Goal: Information Seeking & Learning: Find specific page/section

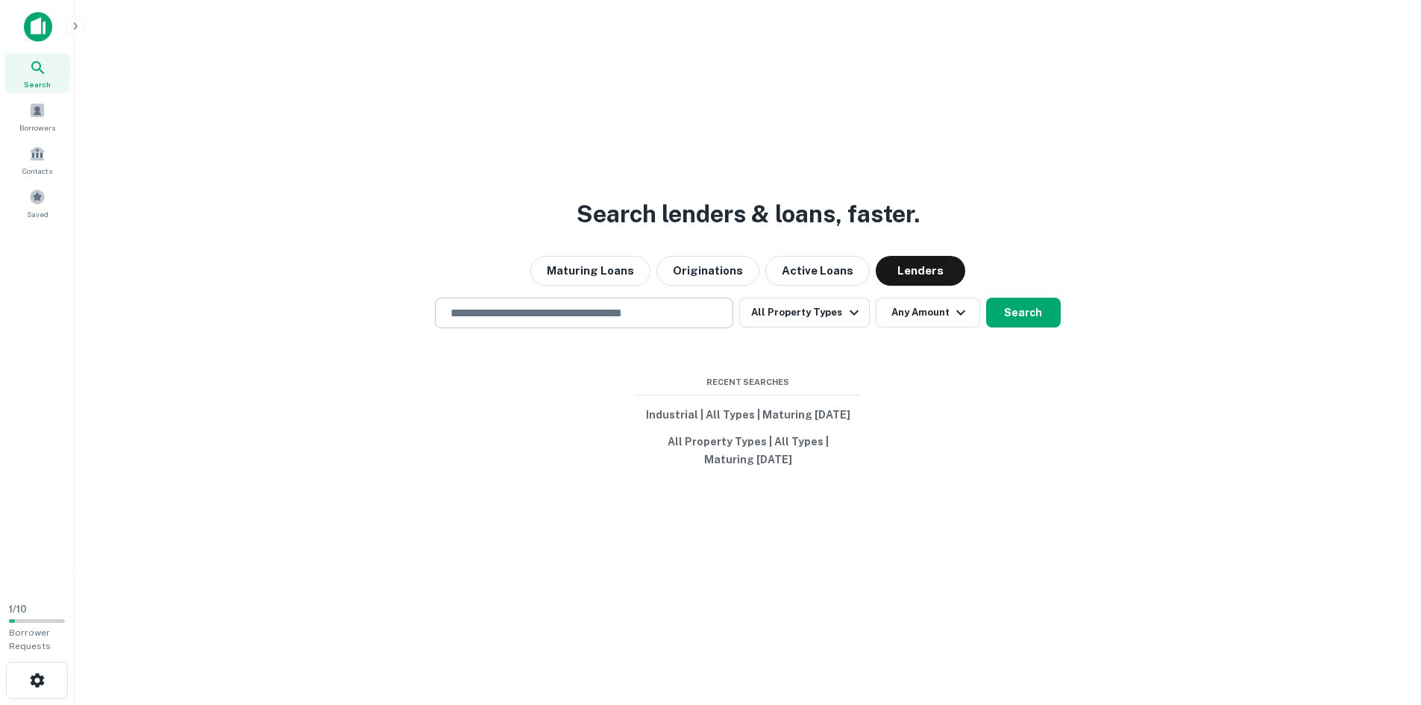
click at [589, 316] on input "text" at bounding box center [584, 312] width 285 height 17
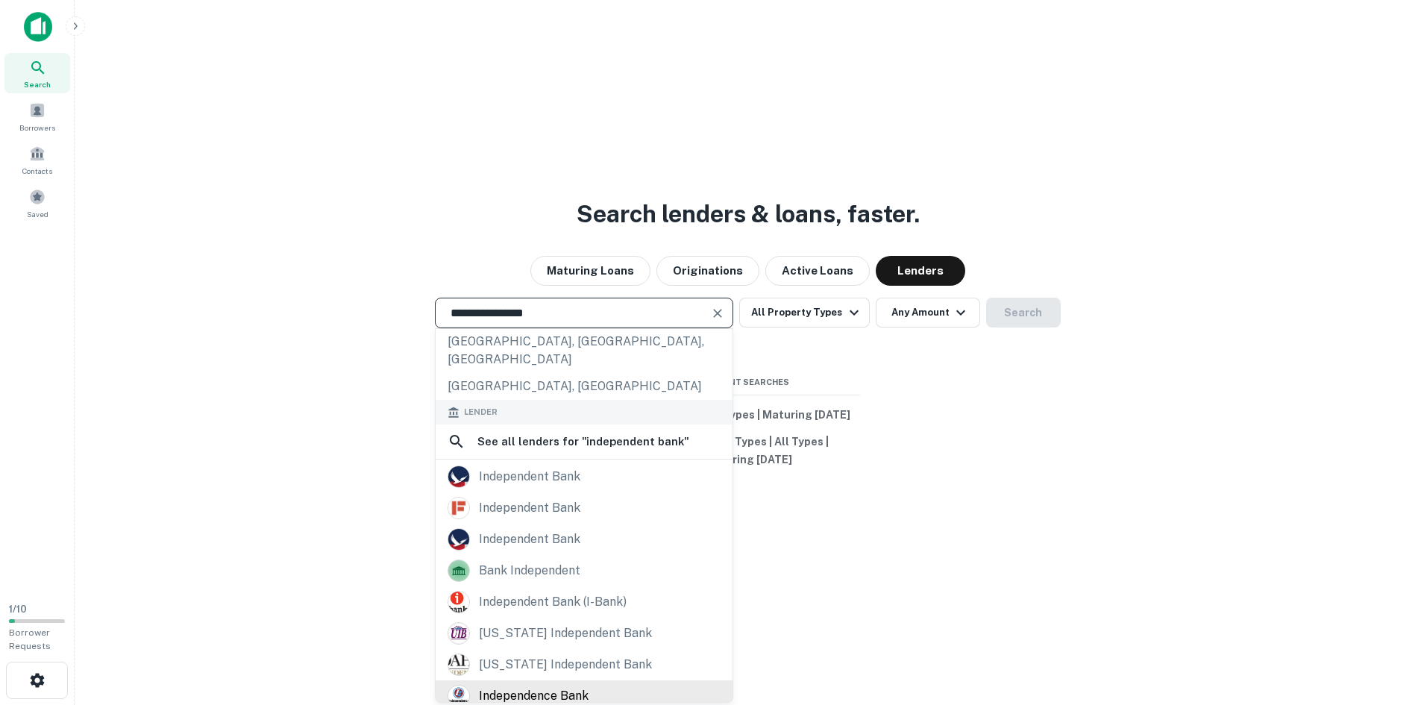
scroll to position [211, 0]
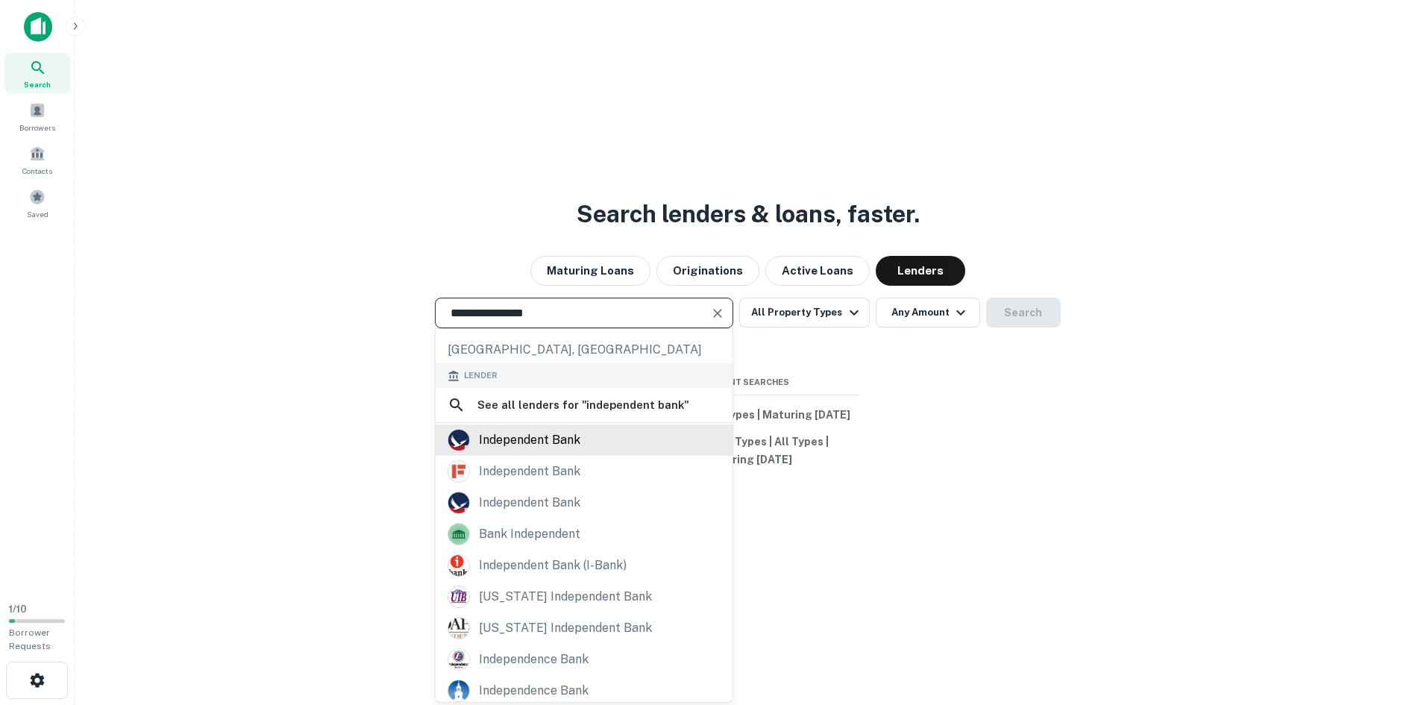
type input "**********"
click at [530, 429] on div "independent bank" at bounding box center [529, 440] width 101 height 22
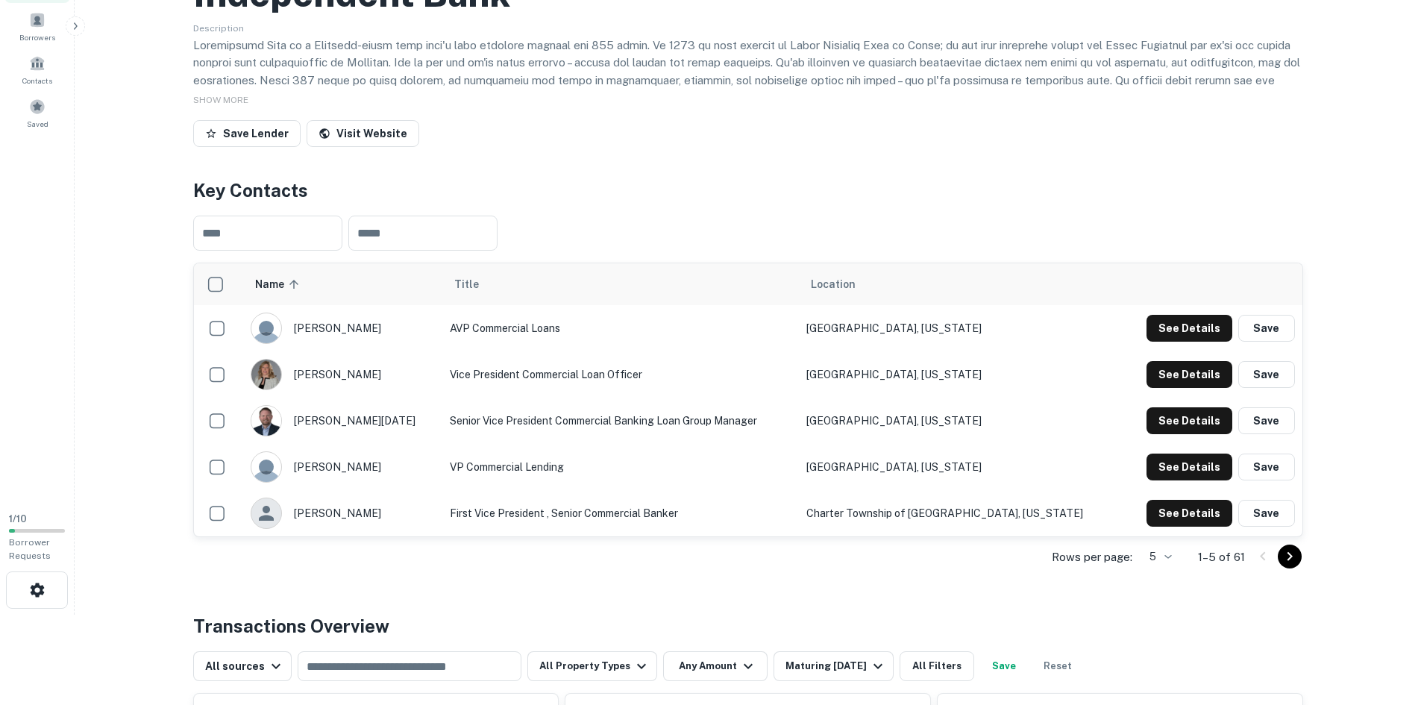
scroll to position [298, 0]
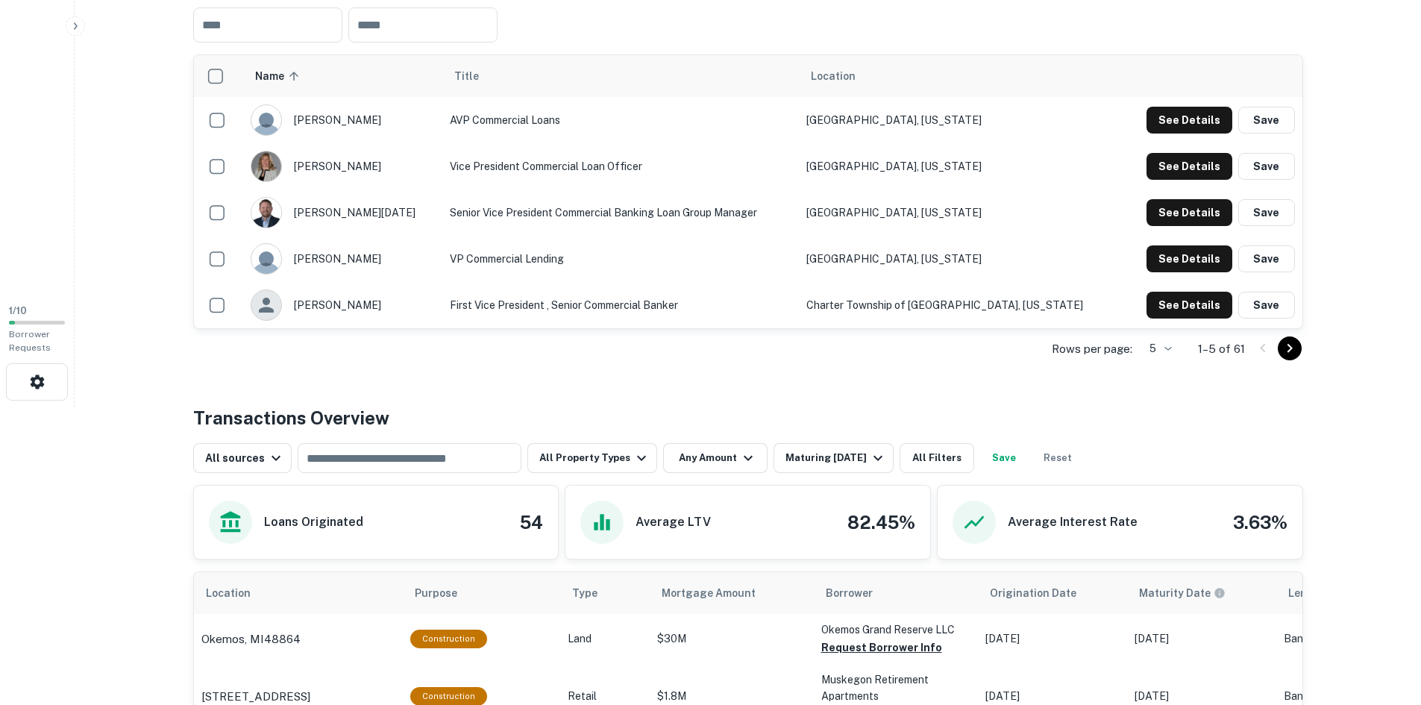
click at [1168, 407] on body "Search Borrowers Contacts Saved 1 / 10 Borrower Requests Back to search Indepen…" at bounding box center [710, 54] width 1421 height 705
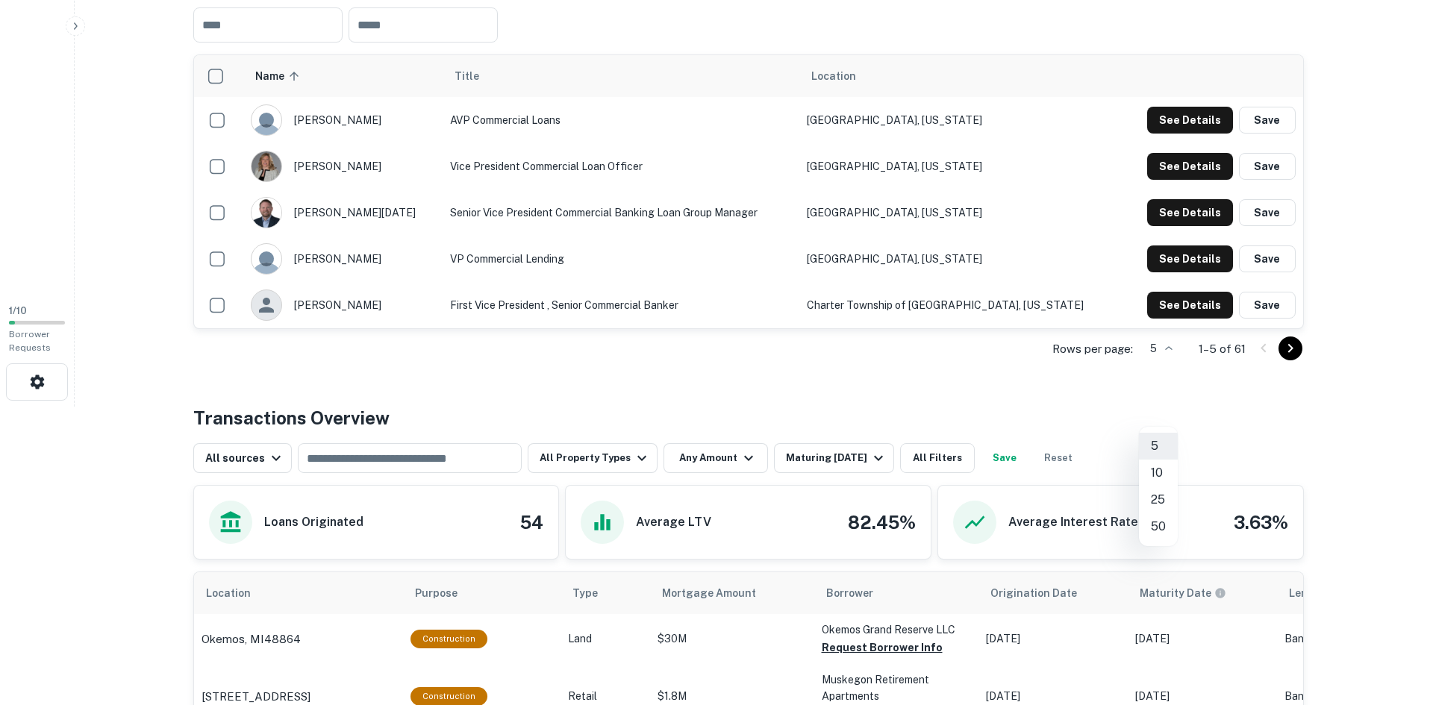
click at [1162, 528] on li "50" at bounding box center [1158, 526] width 39 height 27
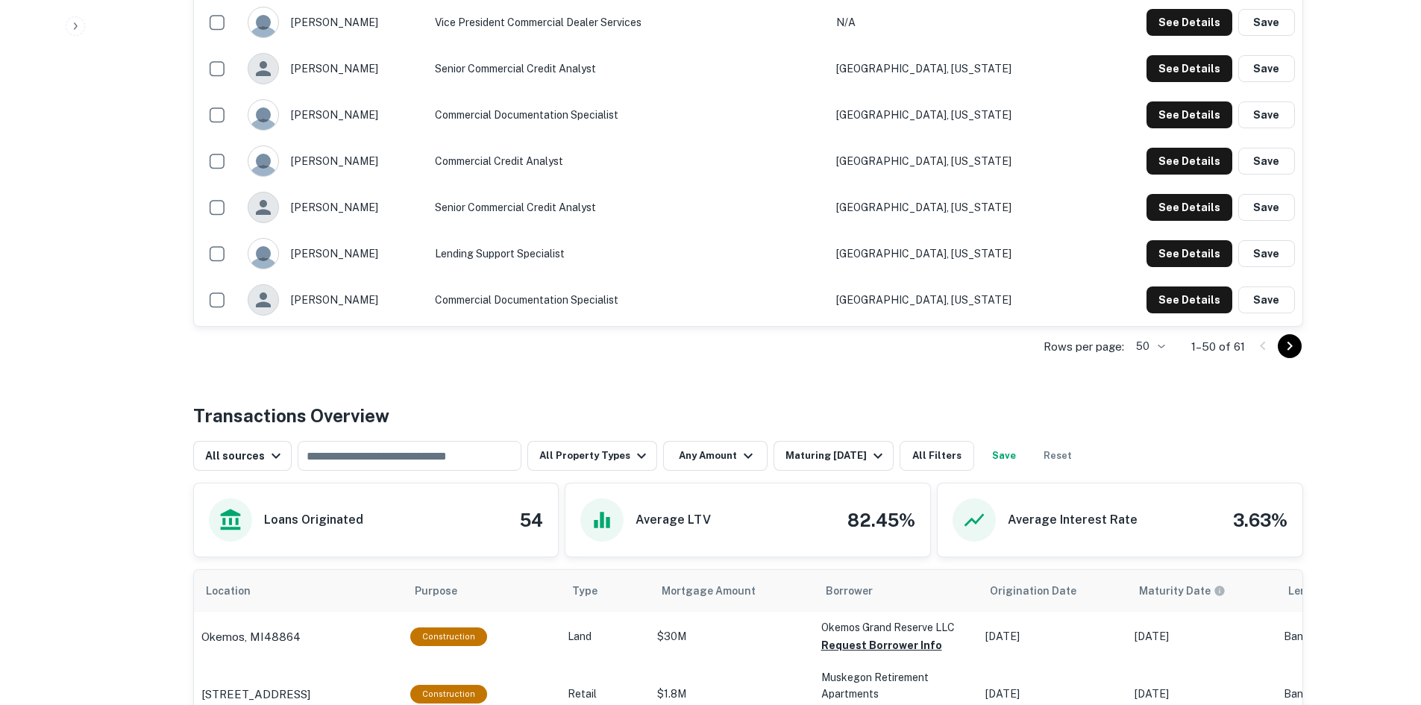
scroll to position [2388, 0]
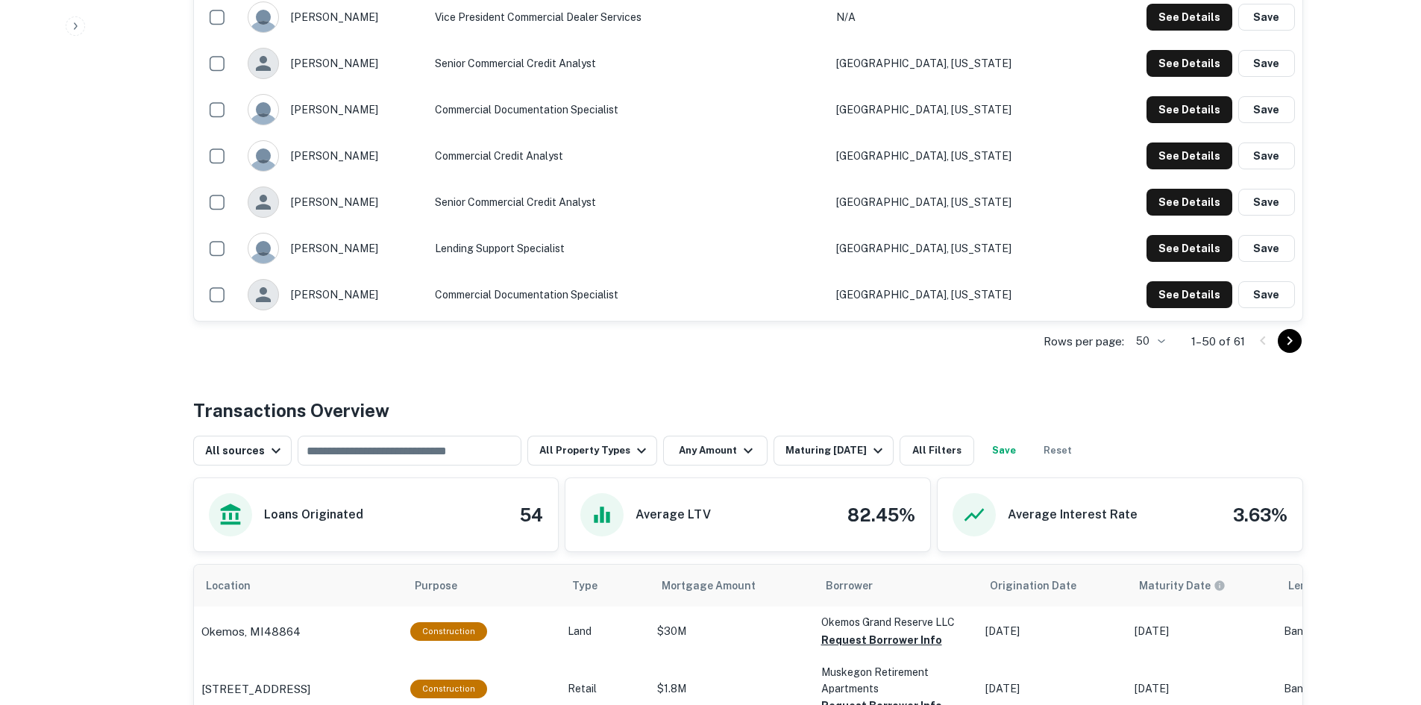
click at [1293, 350] on icon "Go to next page" at bounding box center [1290, 341] width 18 height 18
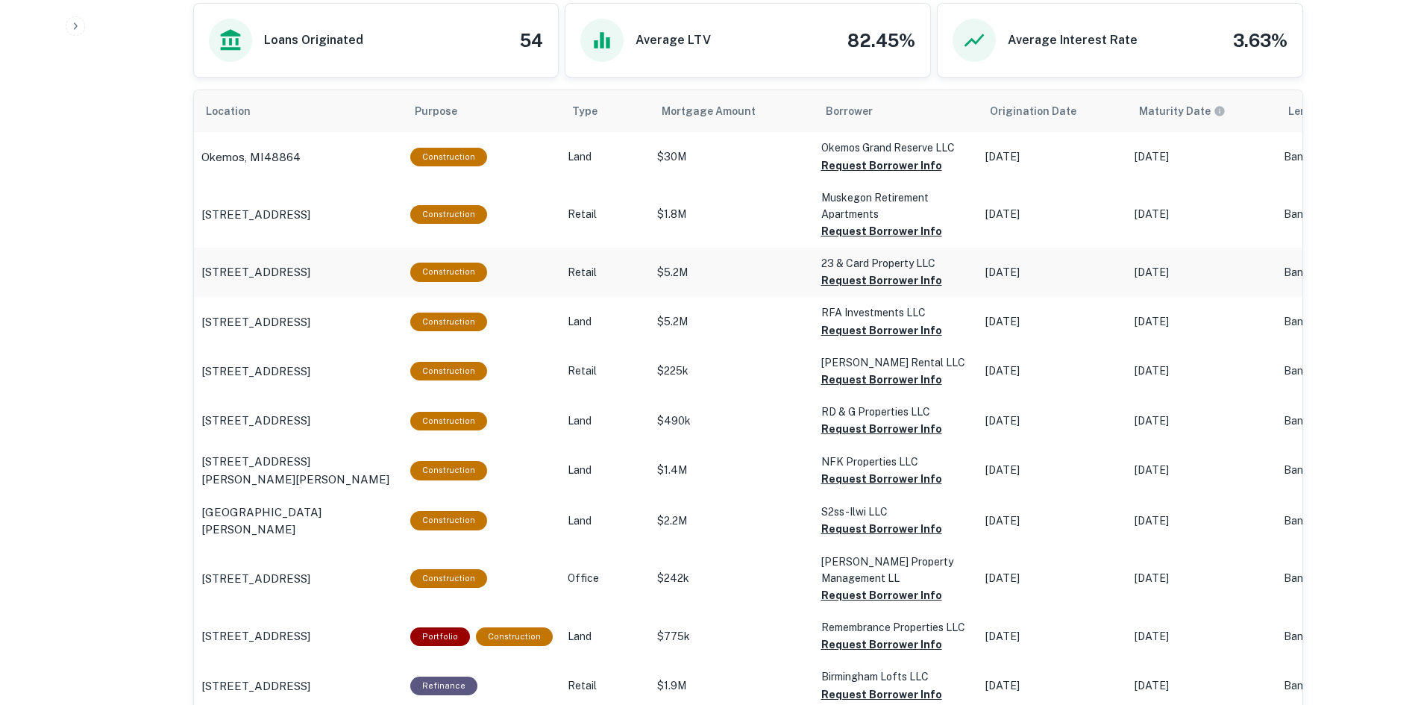
scroll to position [943, 0]
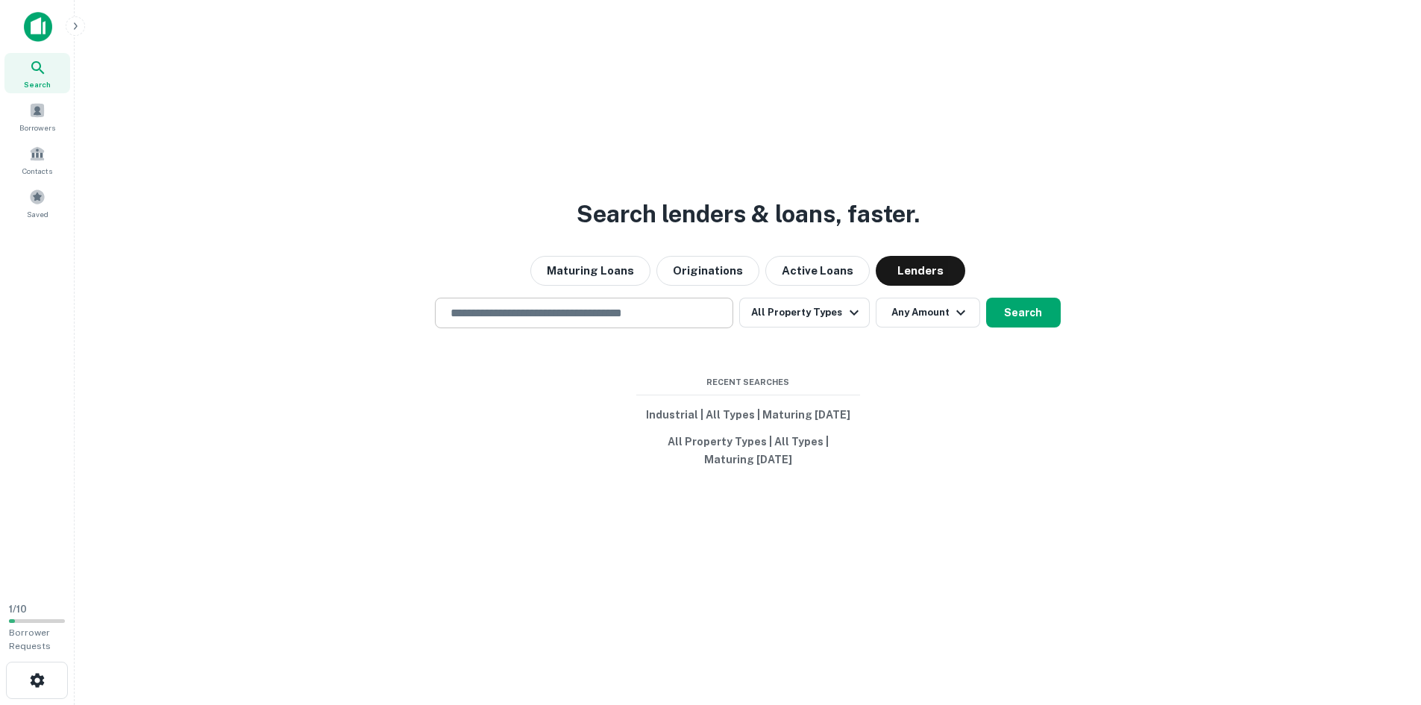
click at [601, 304] on div "​" at bounding box center [584, 313] width 298 height 31
click at [598, 307] on input "text" at bounding box center [584, 312] width 285 height 17
type input "*"
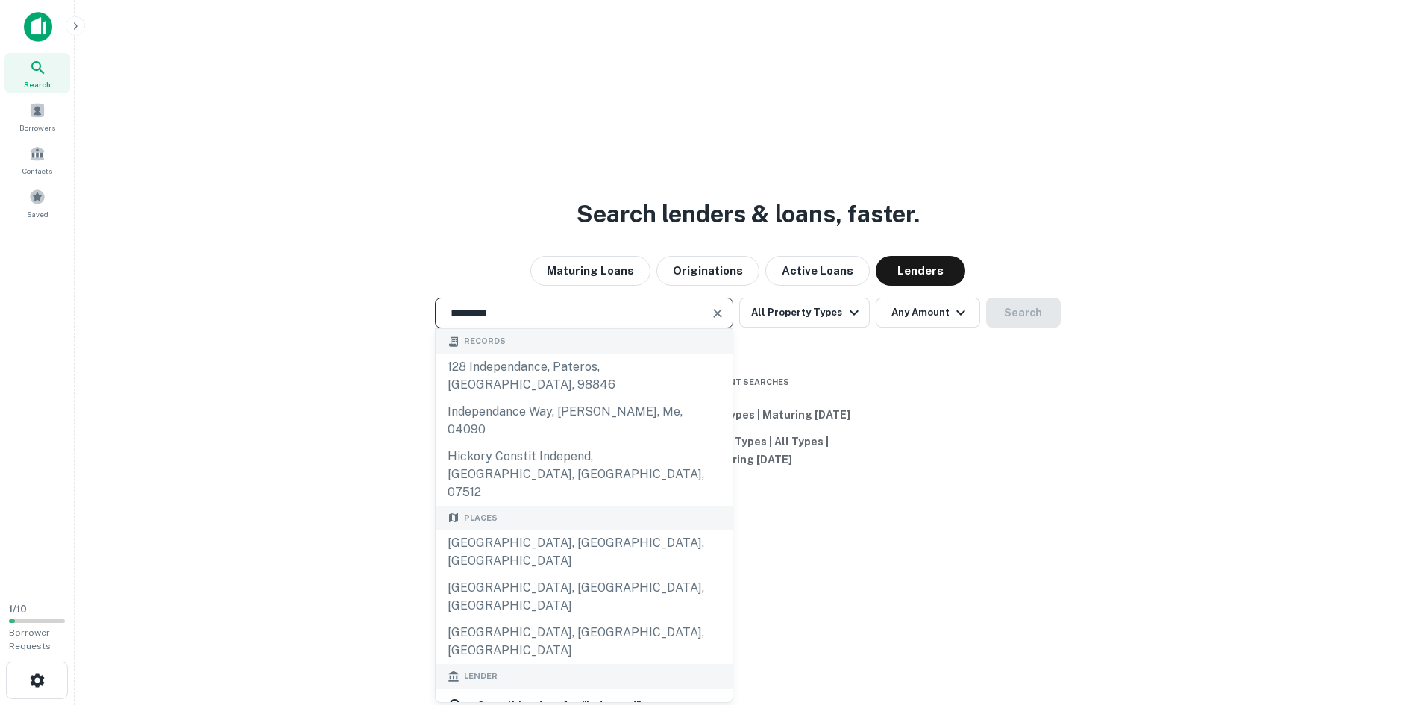
type input "**********"
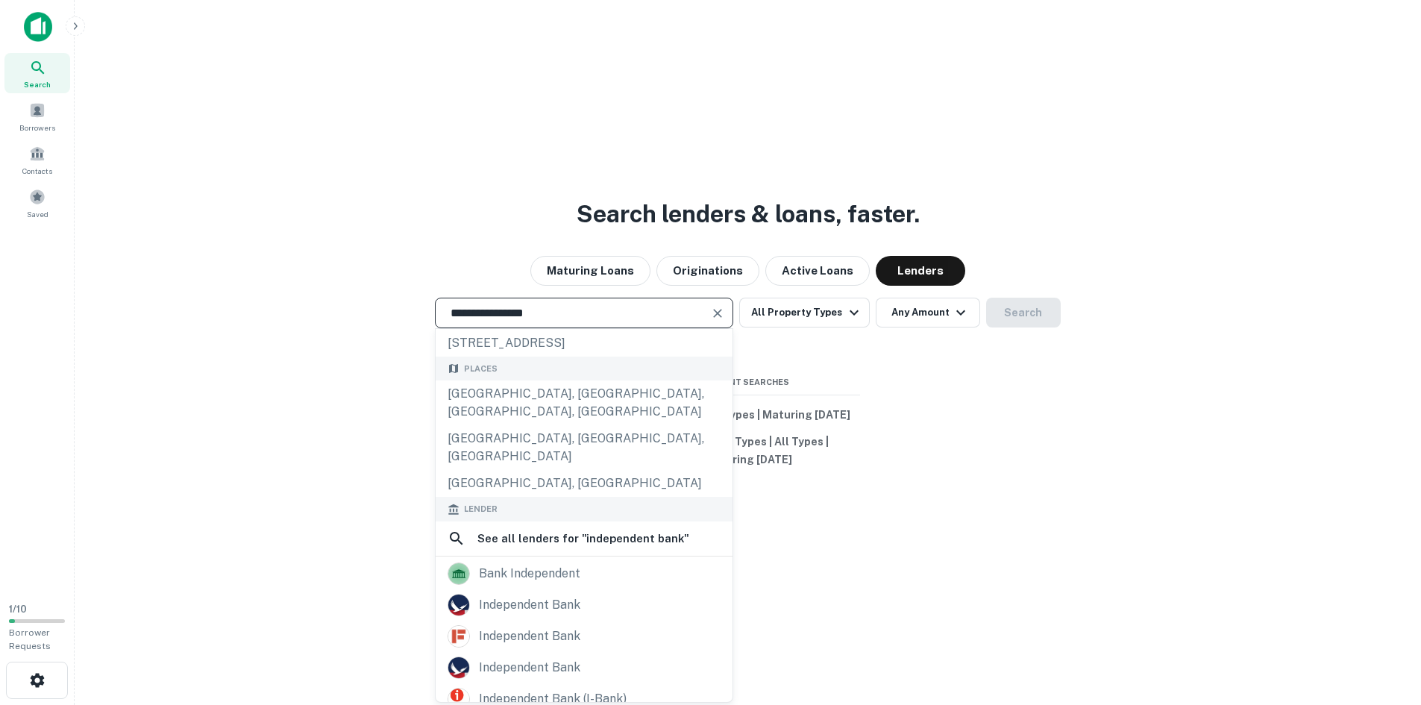
scroll to position [211, 0]
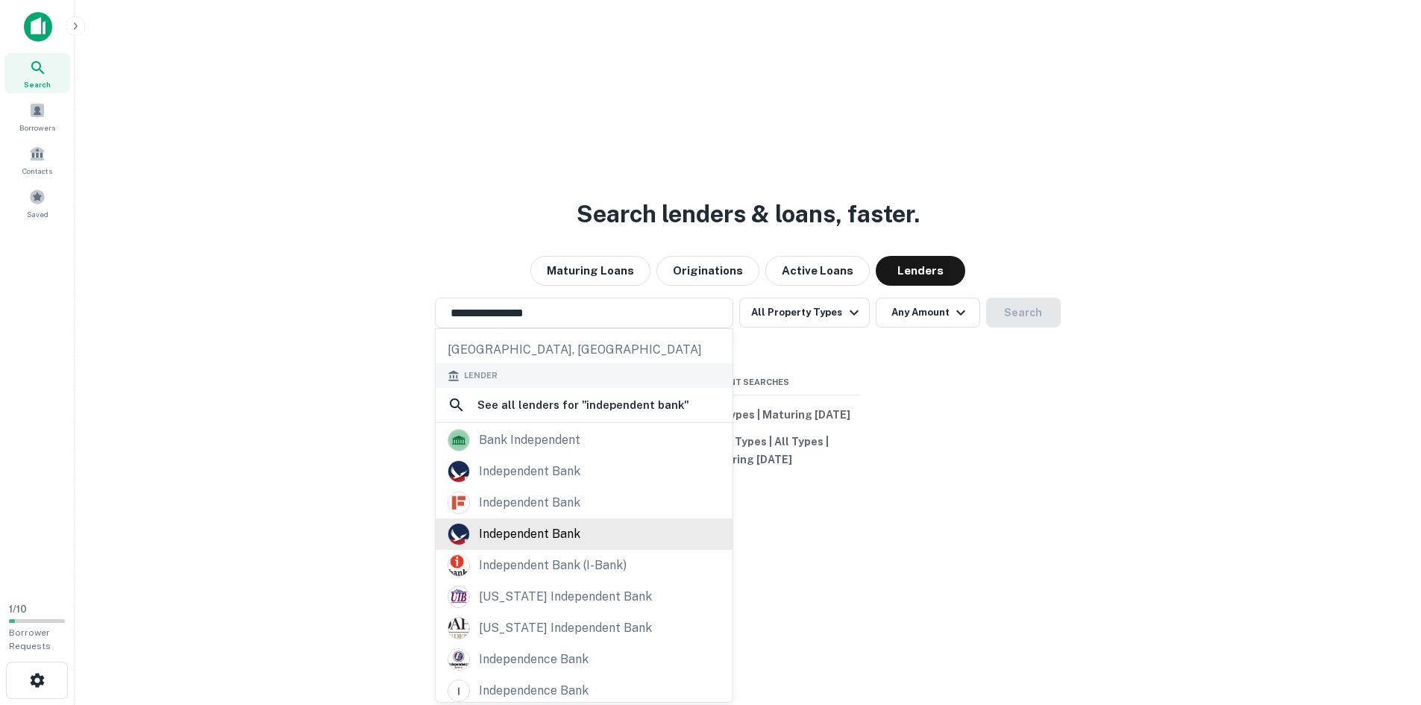
click at [522, 523] on div "independent bank" at bounding box center [529, 534] width 101 height 22
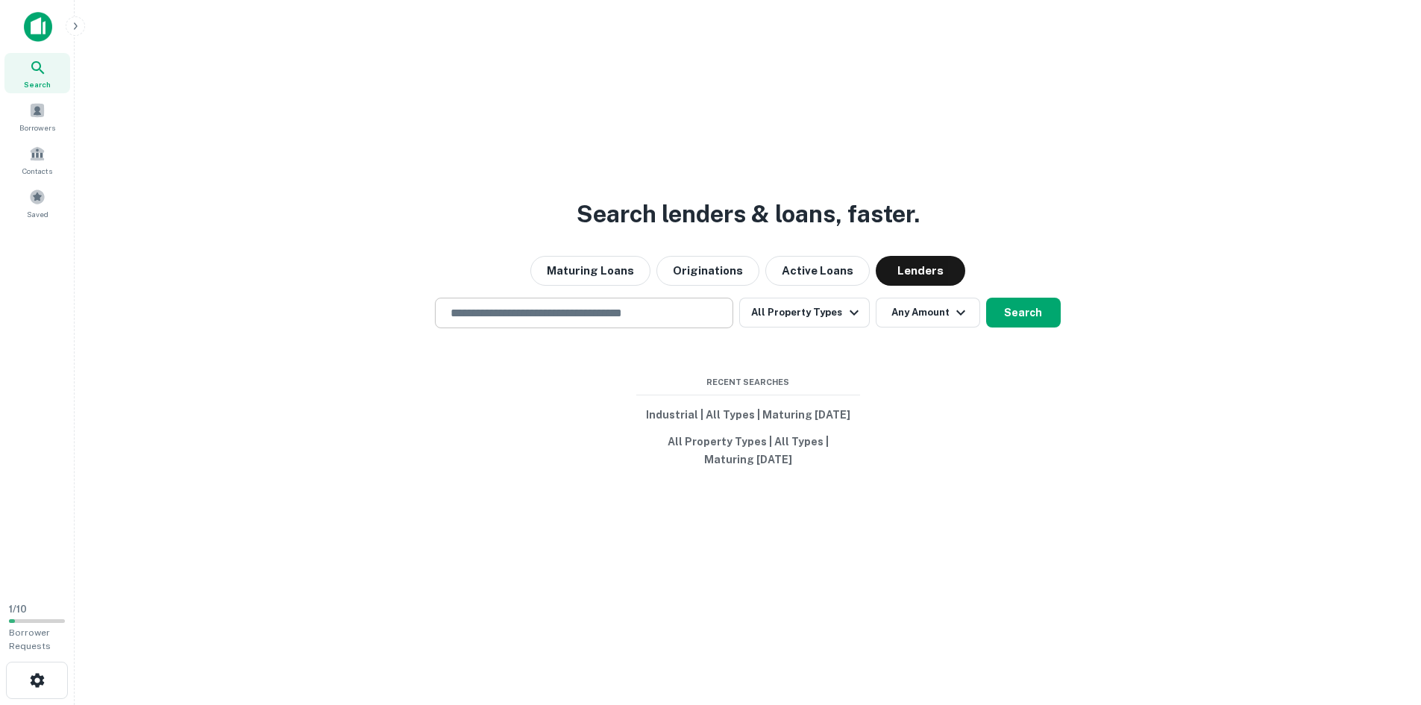
click at [540, 324] on div "​" at bounding box center [584, 313] width 298 height 31
click at [555, 317] on input "text" at bounding box center [584, 312] width 285 height 17
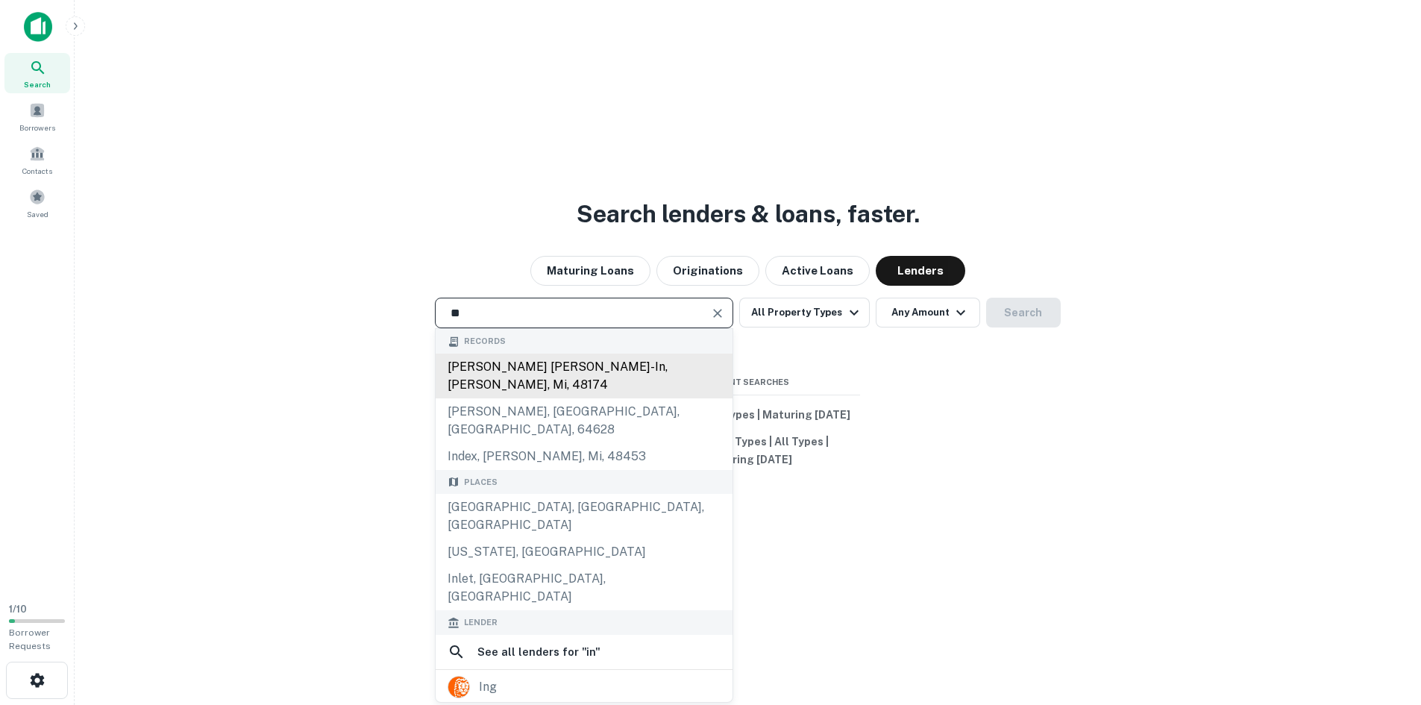
type input "**********"
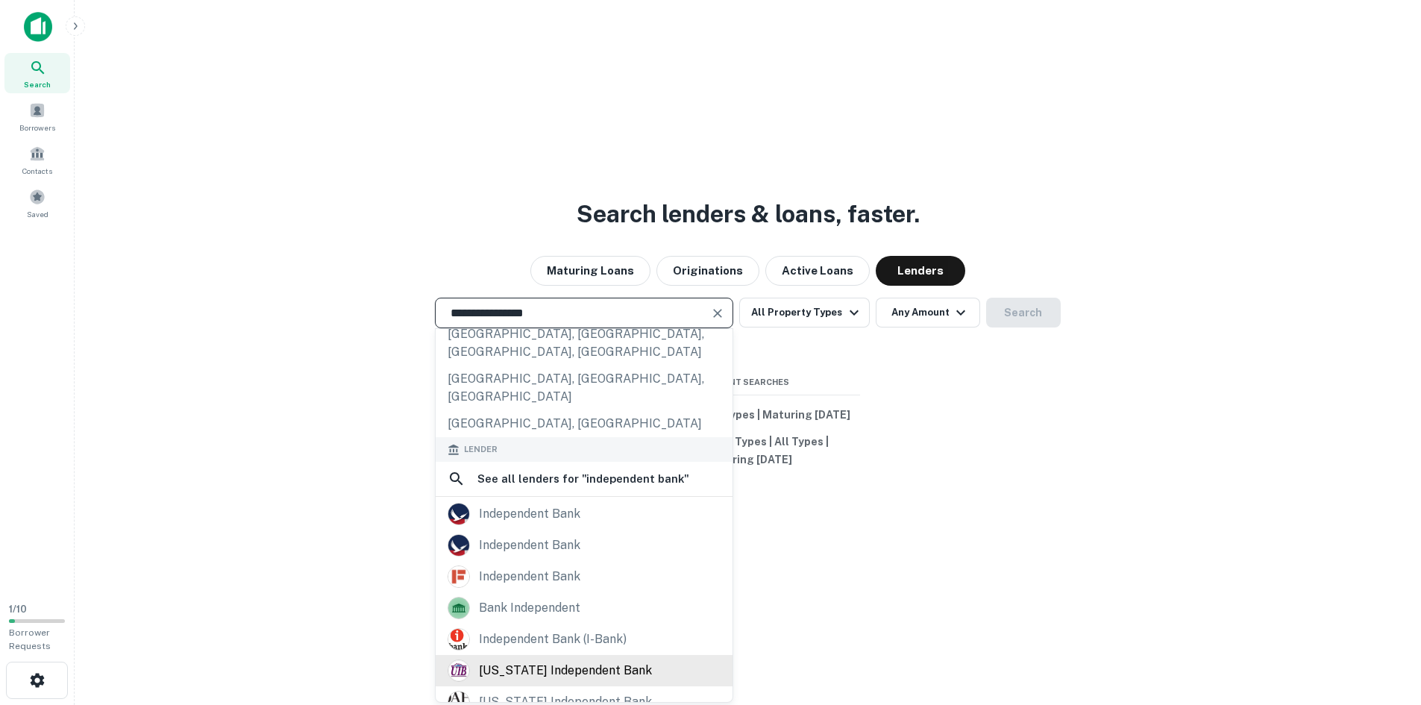
scroll to position [149, 0]
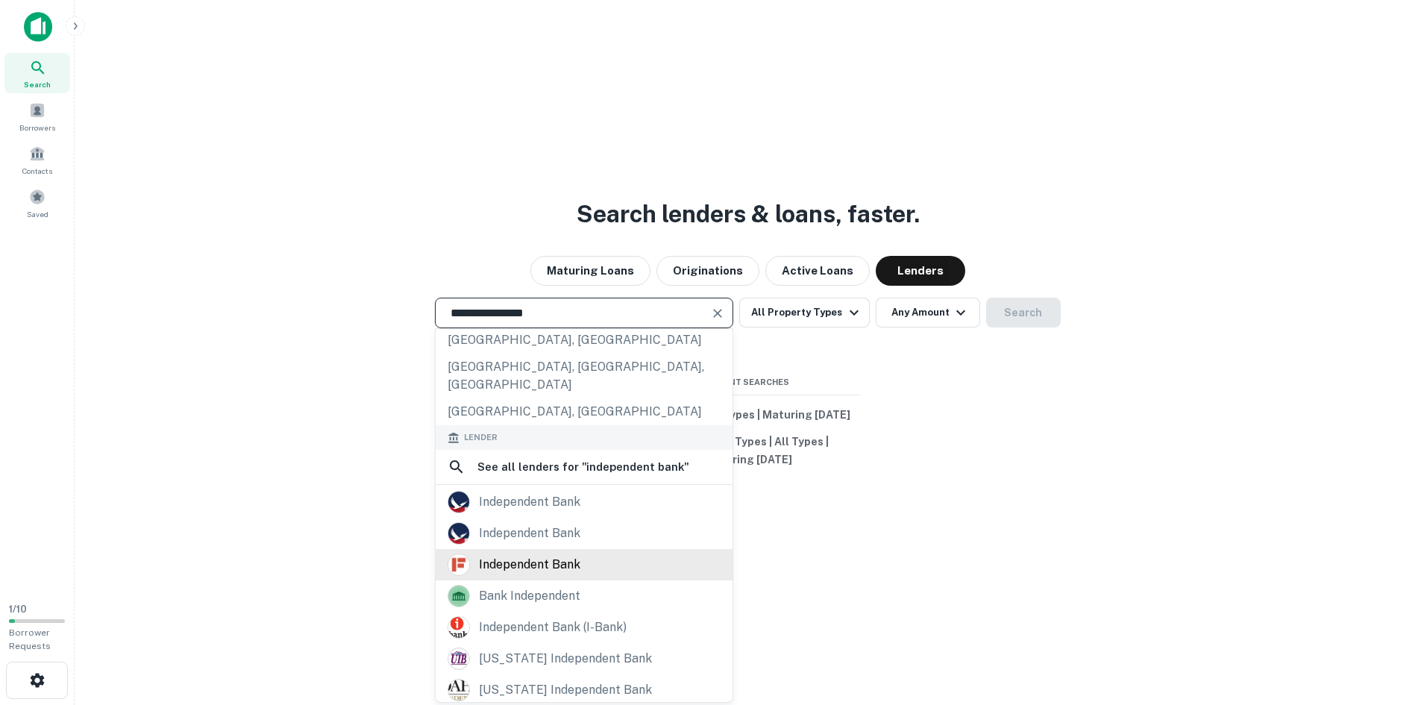
click at [551, 554] on div "independent bank" at bounding box center [529, 565] width 101 height 22
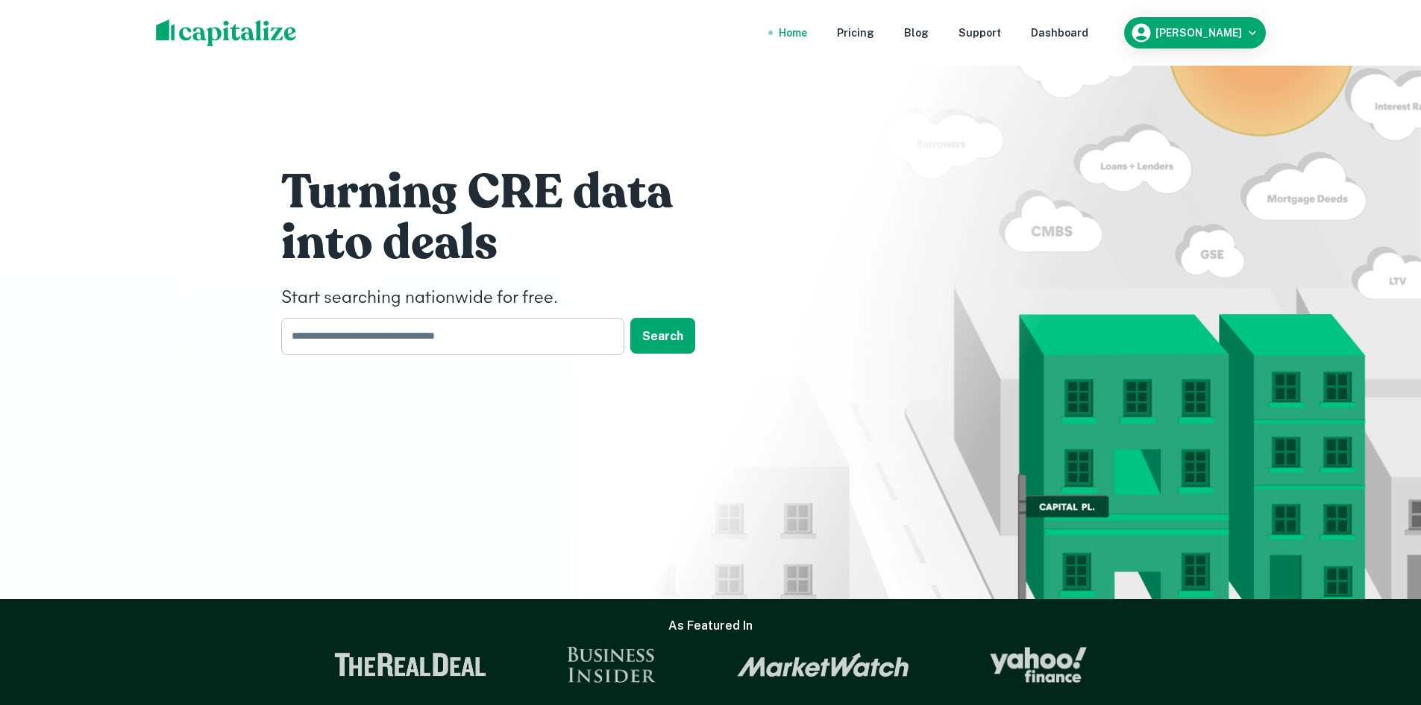
click at [400, 341] on input "text" at bounding box center [447, 336] width 333 height 37
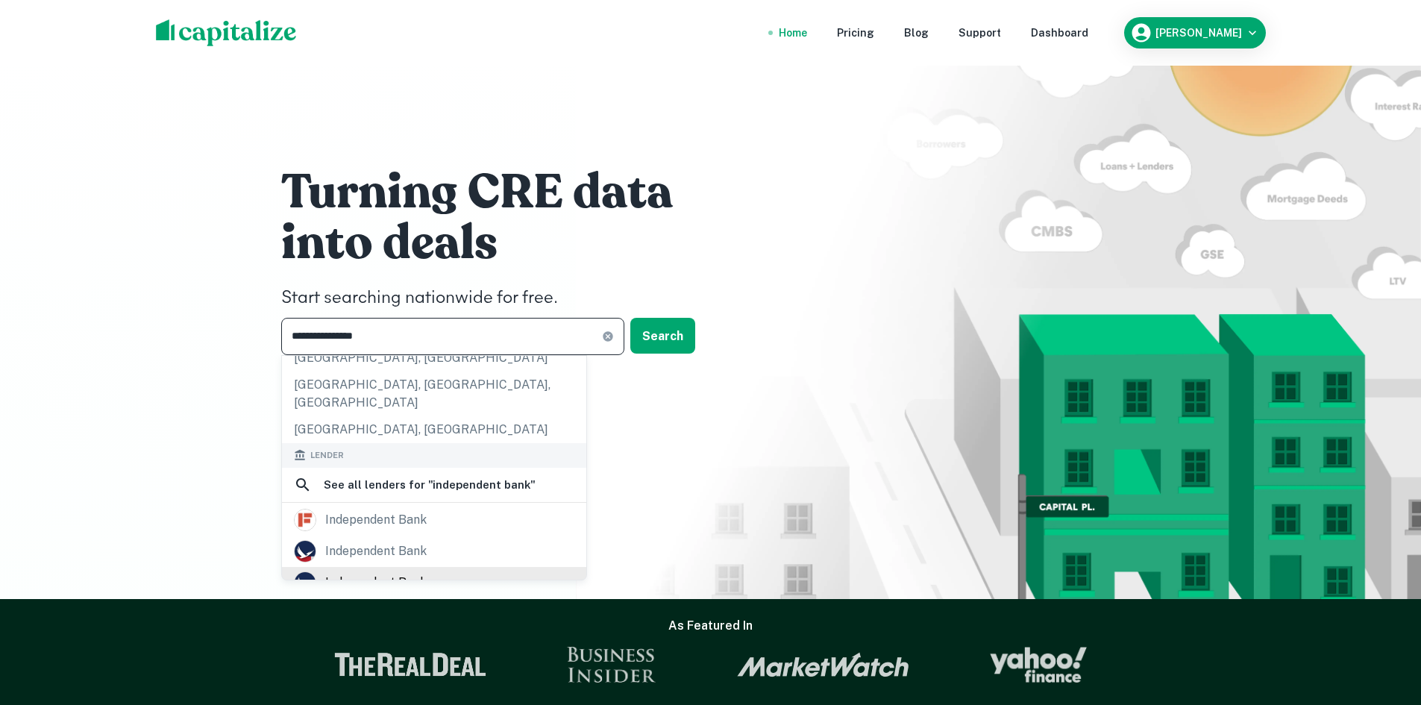
scroll to position [224, 0]
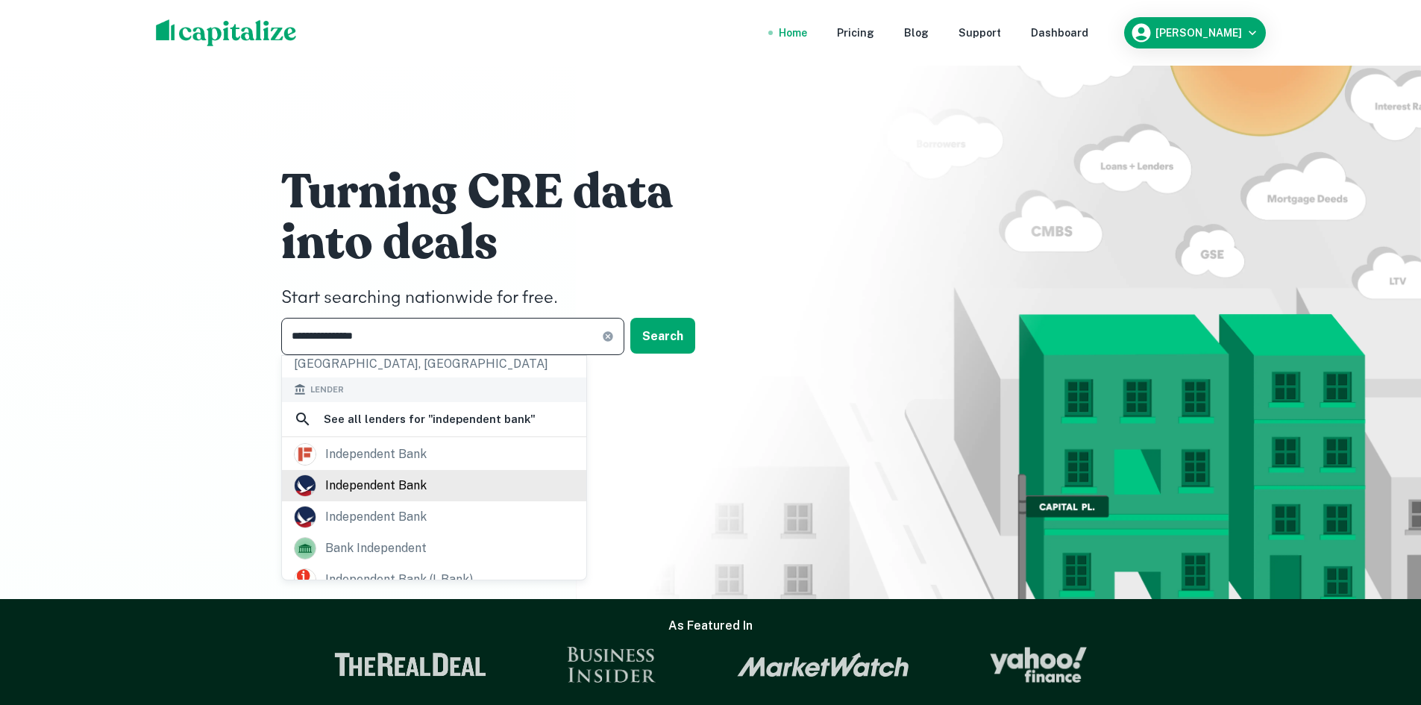
type input "**********"
click at [397, 475] on div "independent bank" at bounding box center [375, 486] width 101 height 22
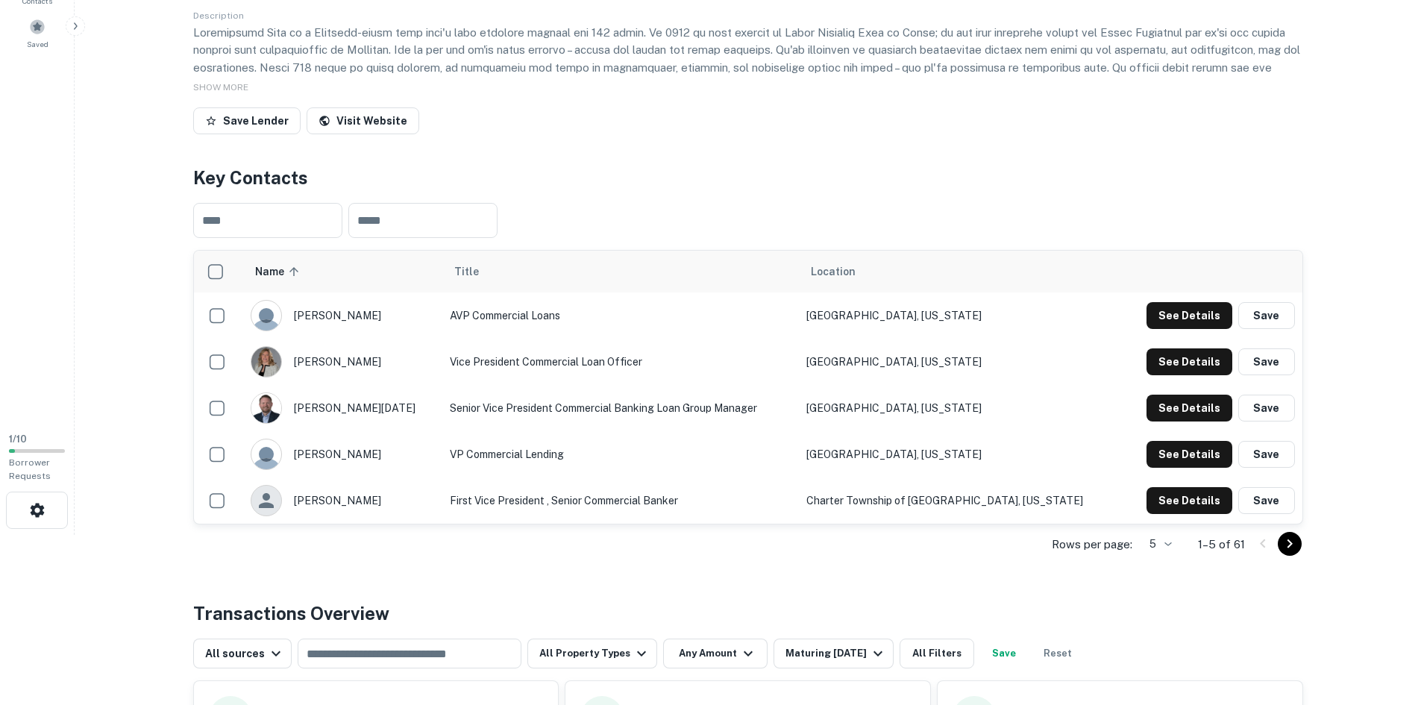
scroll to position [298, 0]
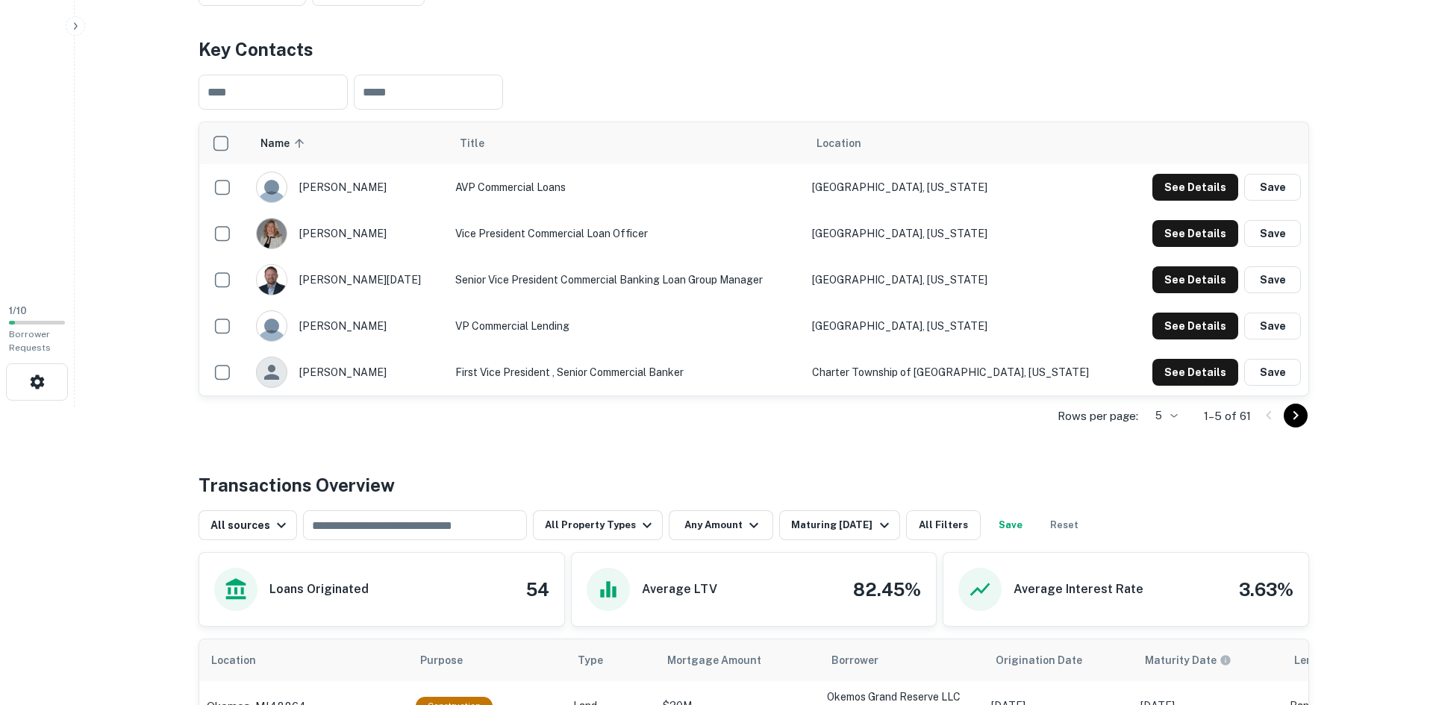
click at [1170, 407] on body "Search Borrowers Contacts Saved 1 / 10 Borrower Requests Back to search Indepen…" at bounding box center [716, 54] width 1433 height 705
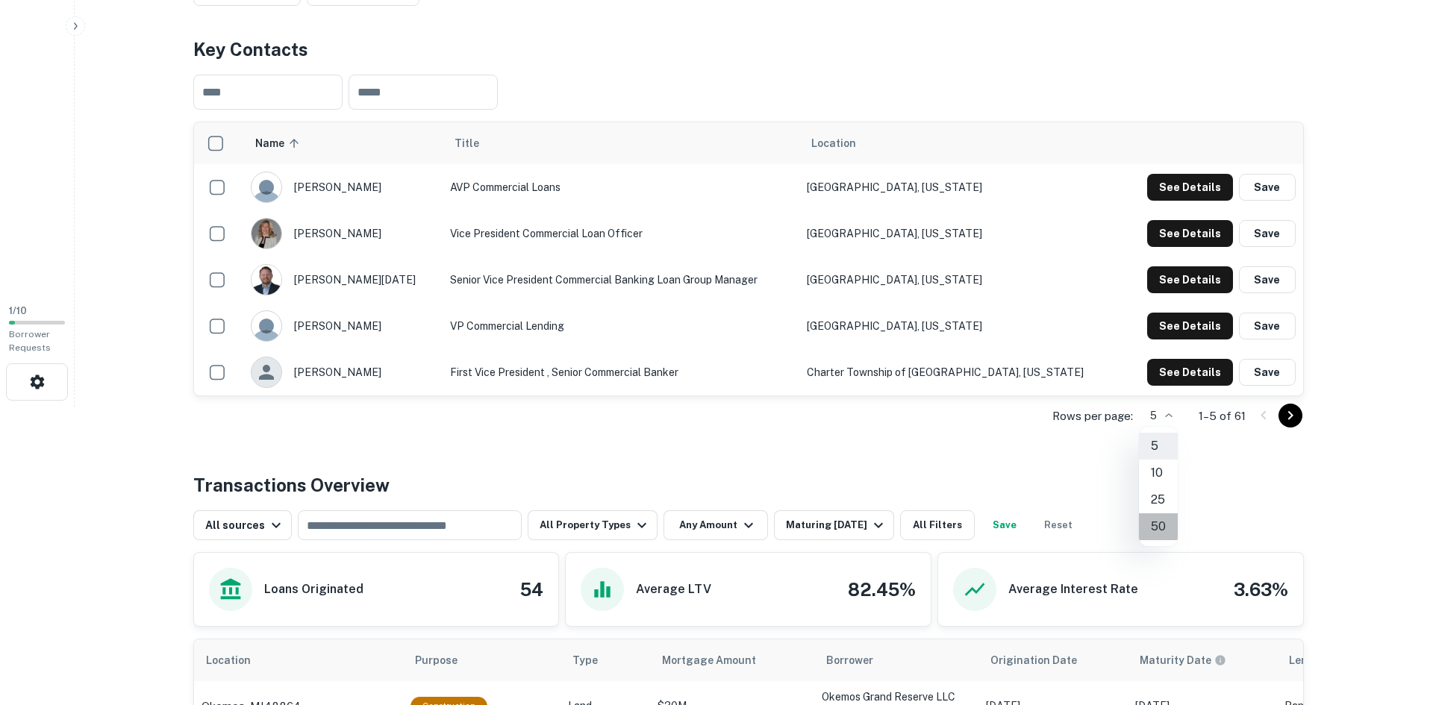
click at [1163, 524] on li "50" at bounding box center [1158, 526] width 39 height 27
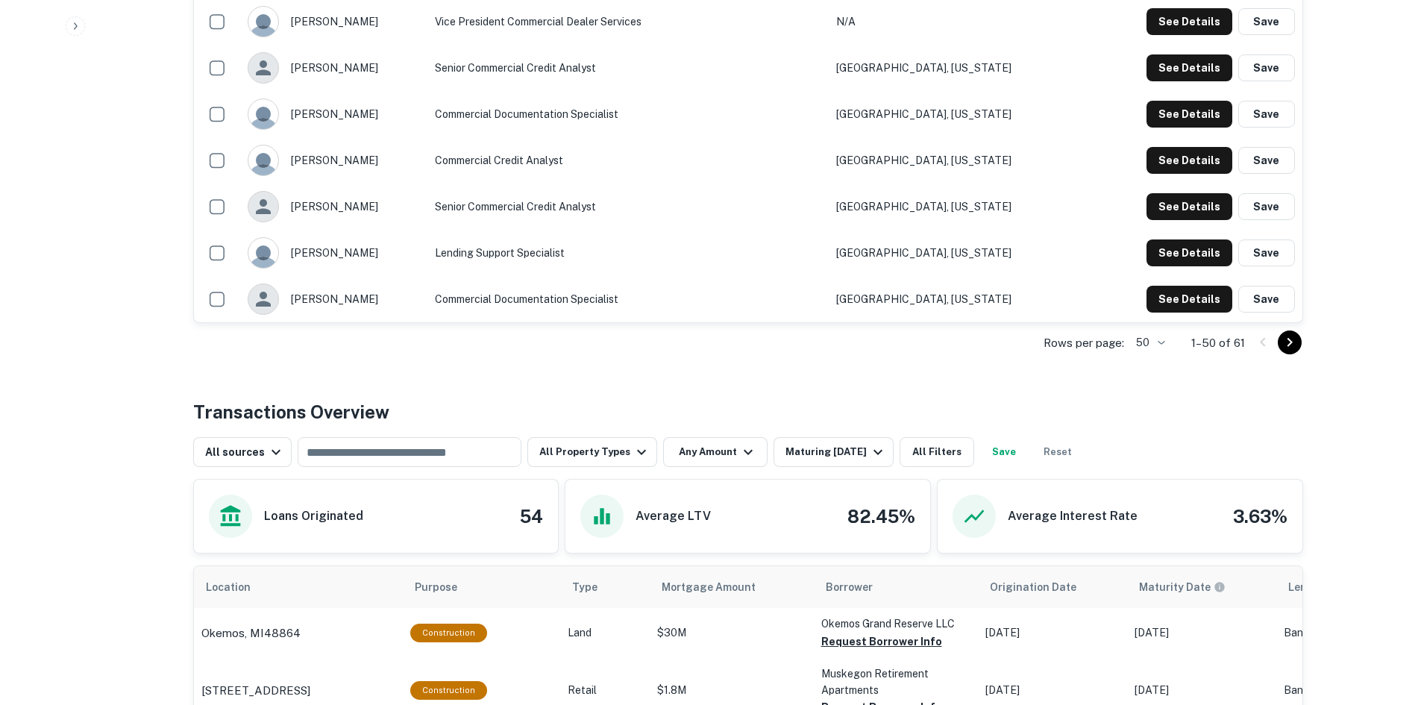
scroll to position [2611, 0]
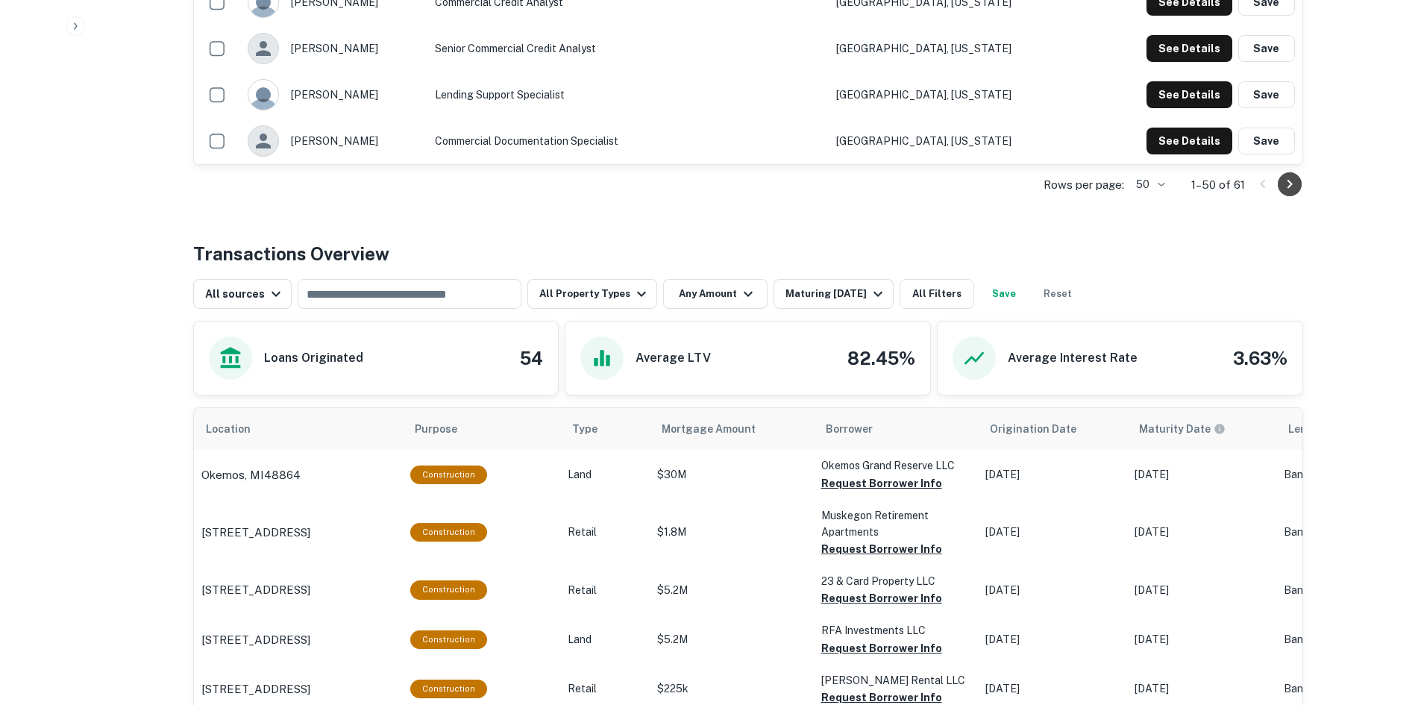
click at [1296, 181] on icon "Go to next page" at bounding box center [1290, 184] width 18 height 18
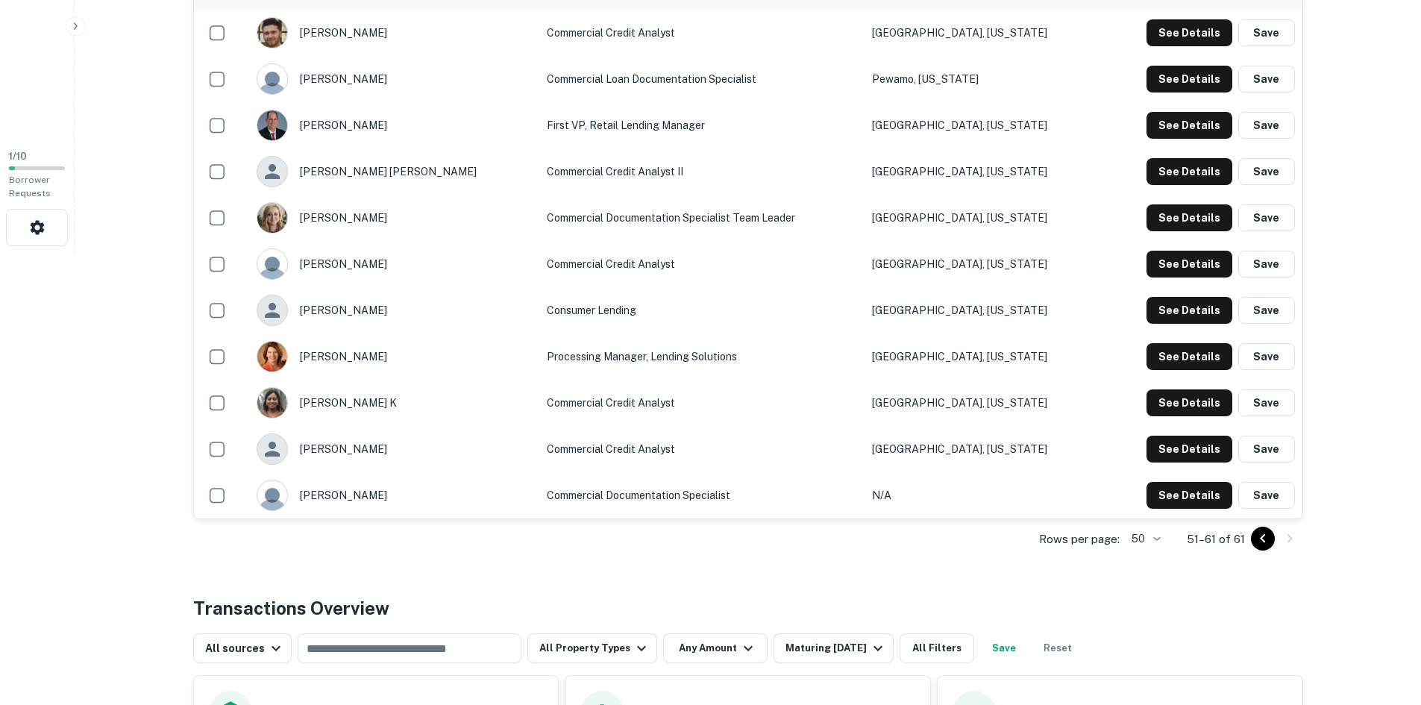
scroll to position [346, 0]
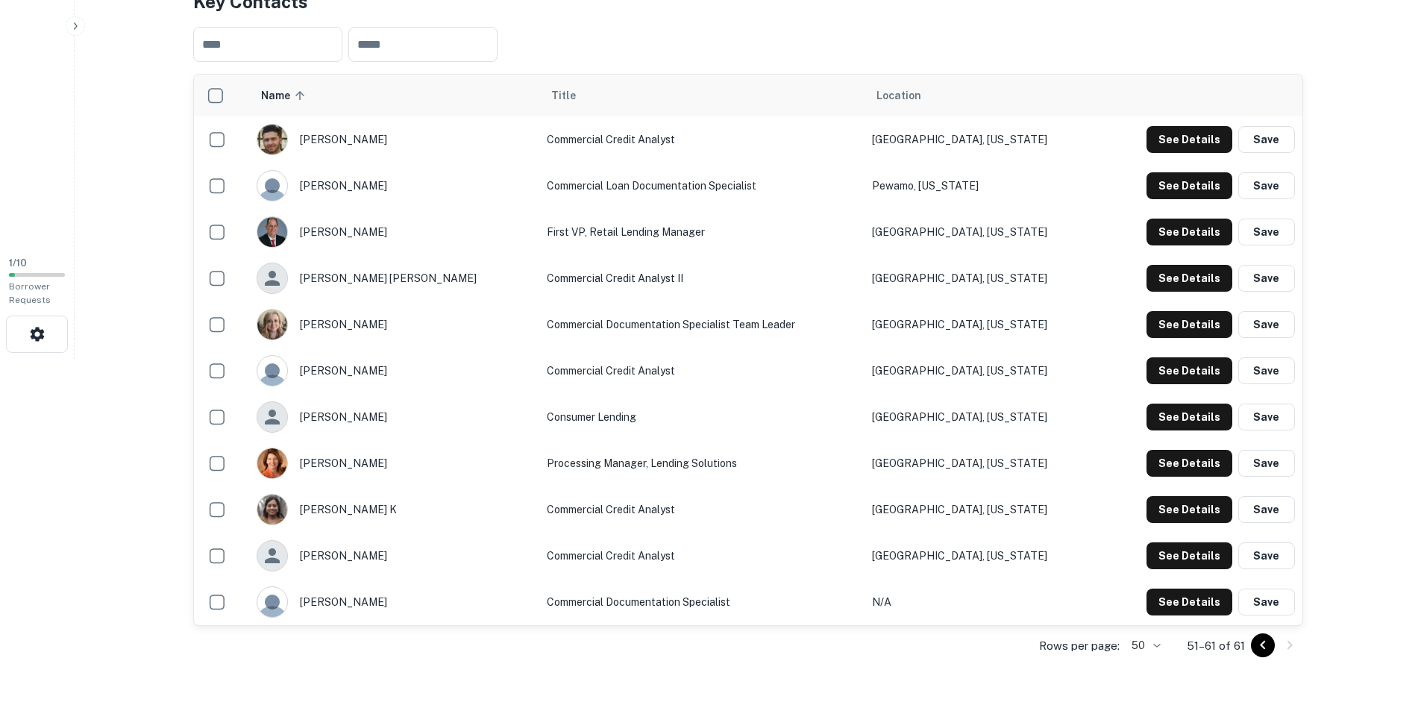
click at [1268, 648] on icon "Go to previous page" at bounding box center [1263, 645] width 18 height 18
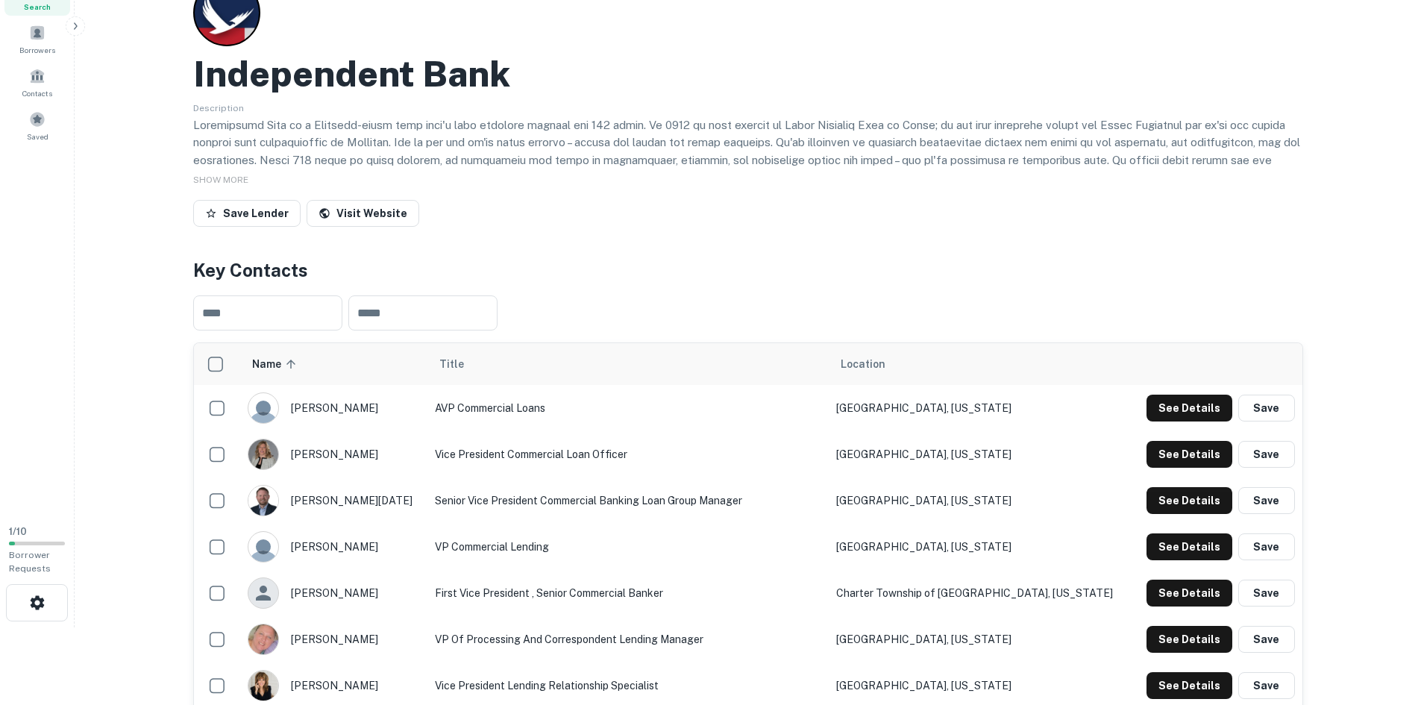
scroll to position [298, 0]
